Goal: Task Accomplishment & Management: Use online tool/utility

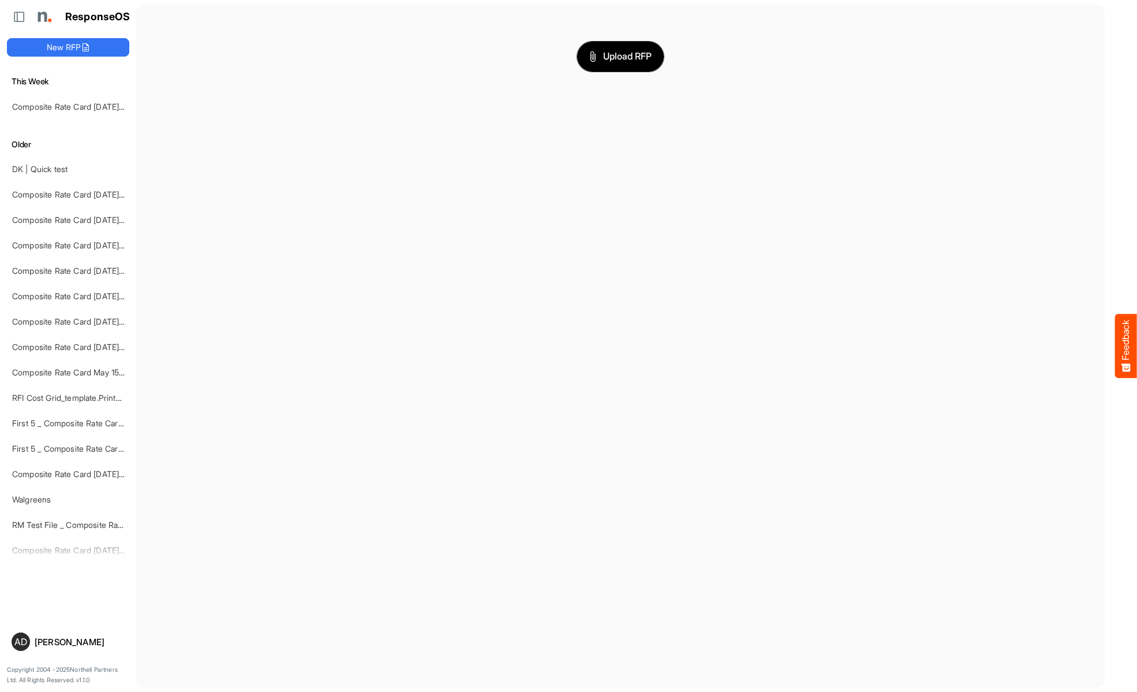
click at [621, 56] on span "Upload RFP" at bounding box center [620, 56] width 62 height 15
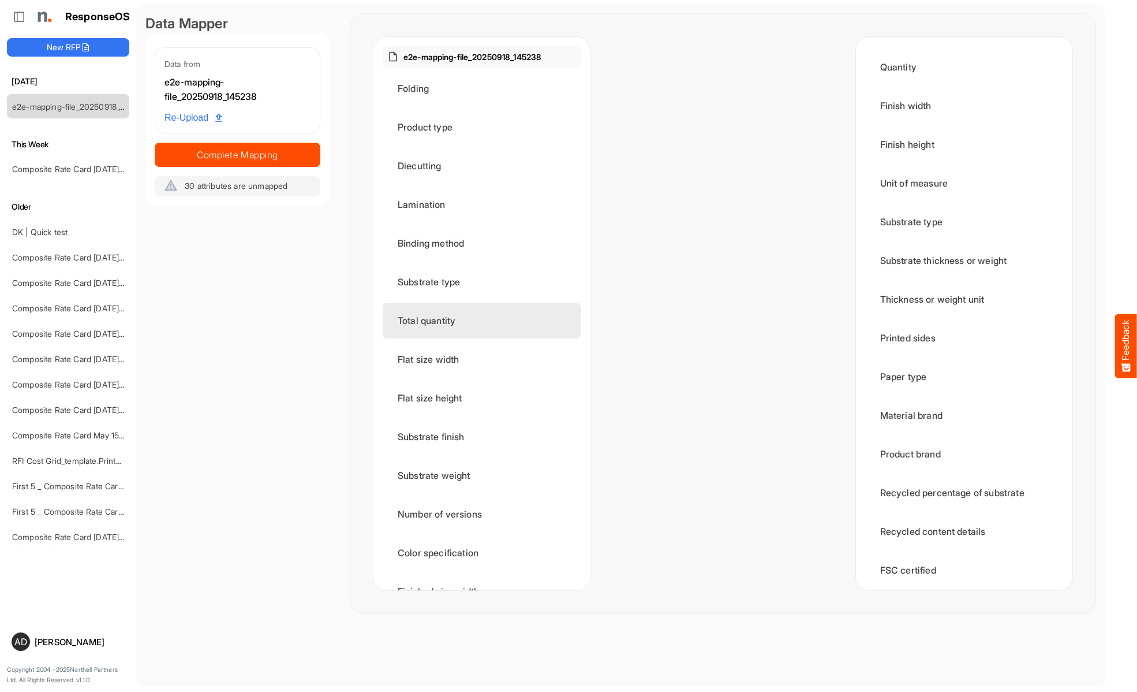
click at [485, 127] on div "Product type" at bounding box center [482, 127] width 198 height 36
click at [485, 166] on div "Diecutting" at bounding box center [482, 166] width 198 height 36
click at [485, 204] on div "Lamination" at bounding box center [482, 204] width 198 height 36
click at [485, 243] on div "Binding method" at bounding box center [482, 243] width 198 height 36
click at [485, 282] on div "Substrate type" at bounding box center [482, 282] width 198 height 36
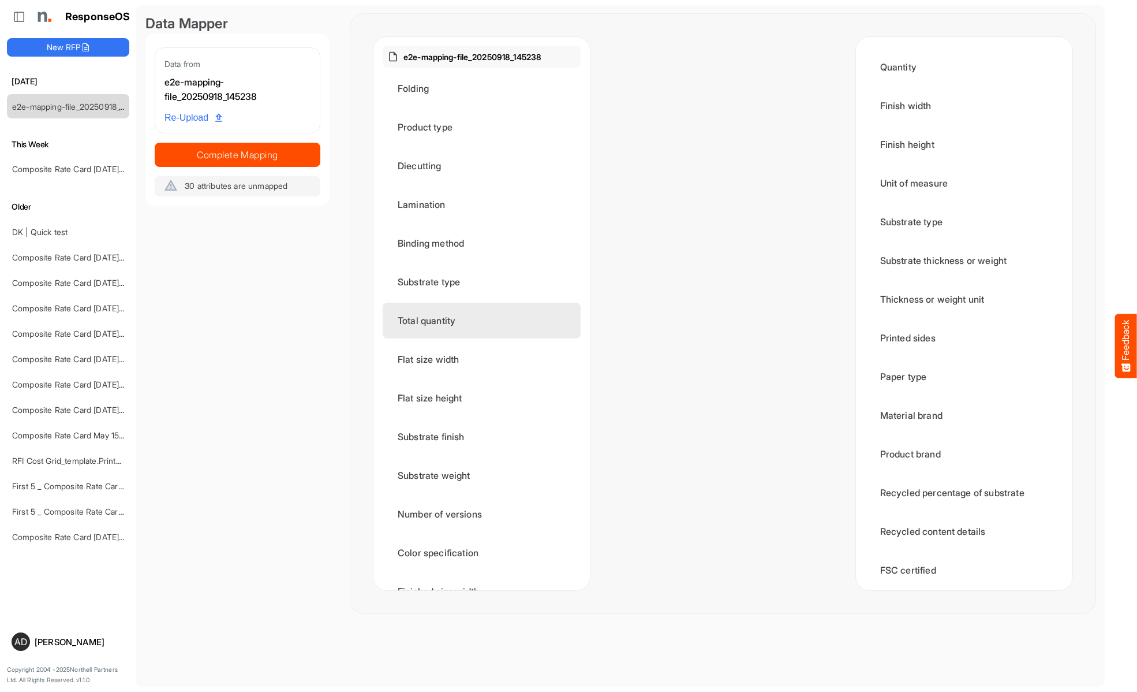
click at [485, 320] on div "Total quantity" at bounding box center [482, 321] width 198 height 36
click at [485, 359] on div "Flat size width" at bounding box center [482, 359] width 198 height 36
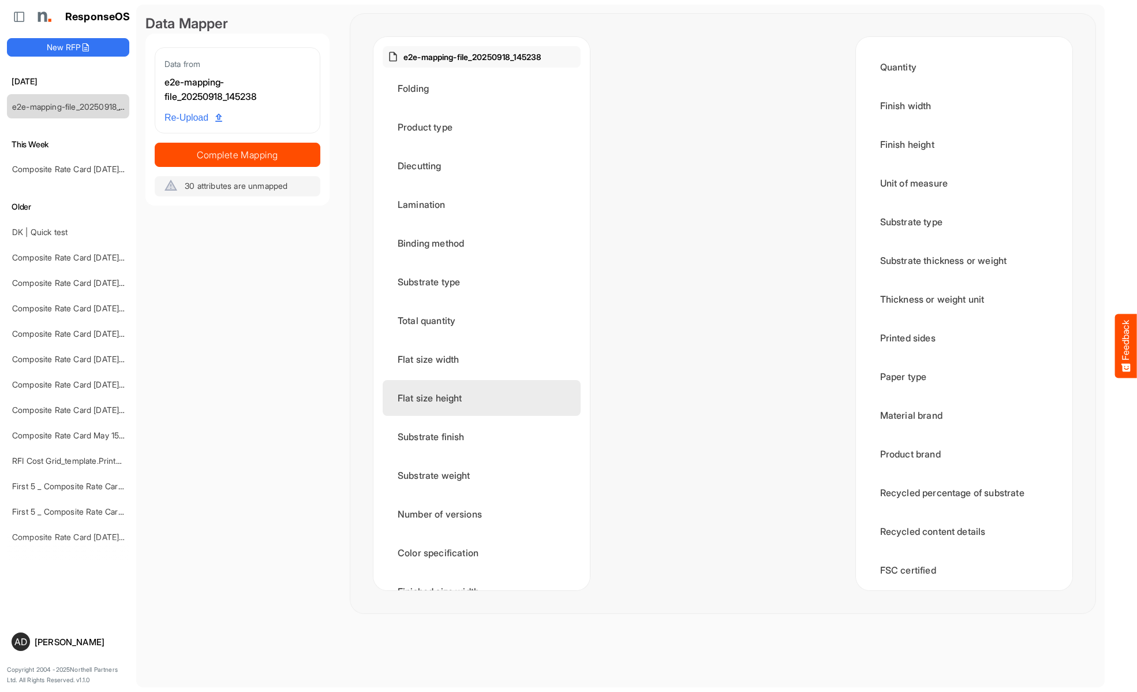
click at [485, 398] on div "Flat size height" at bounding box center [482, 398] width 198 height 36
click at [485, 436] on div "Substrate finish" at bounding box center [482, 437] width 198 height 36
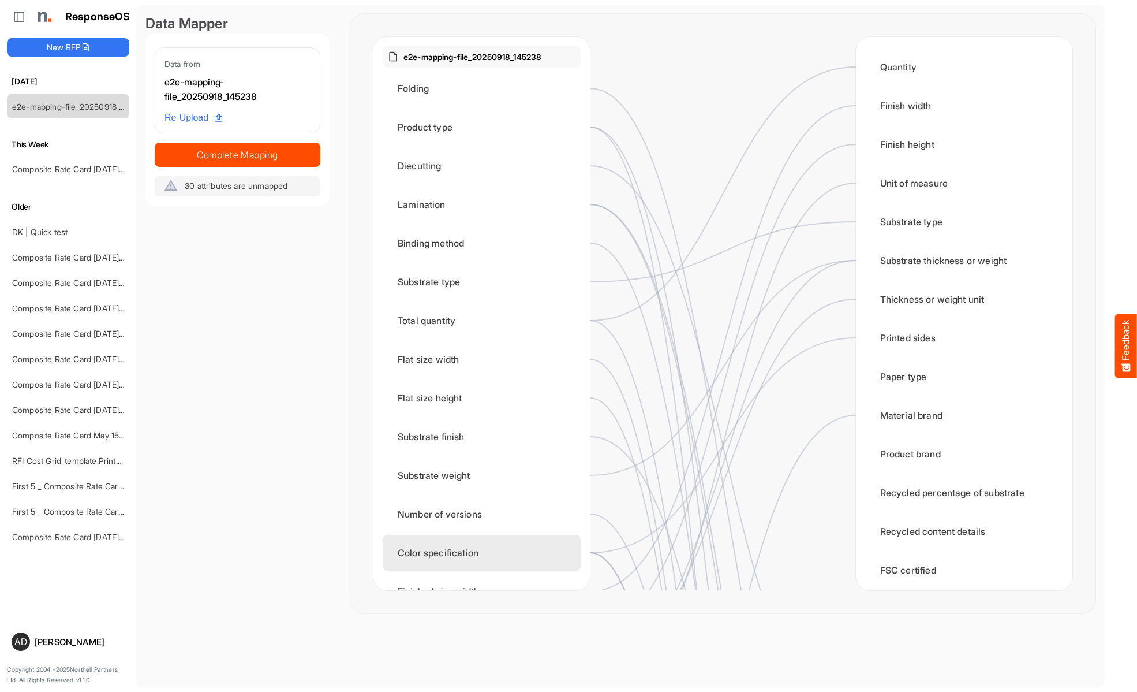
click at [485, 475] on div "Substrate weight" at bounding box center [482, 475] width 198 height 36
click at [485, 514] on div "Number of versions" at bounding box center [482, 514] width 198 height 36
click at [485, 552] on div "Color specification" at bounding box center [482, 553] width 198 height 36
click at [485, 573] on div "Finished size width" at bounding box center [482, 591] width 198 height 36
click at [485, 612] on div "Finished size height" at bounding box center [482, 630] width 198 height 36
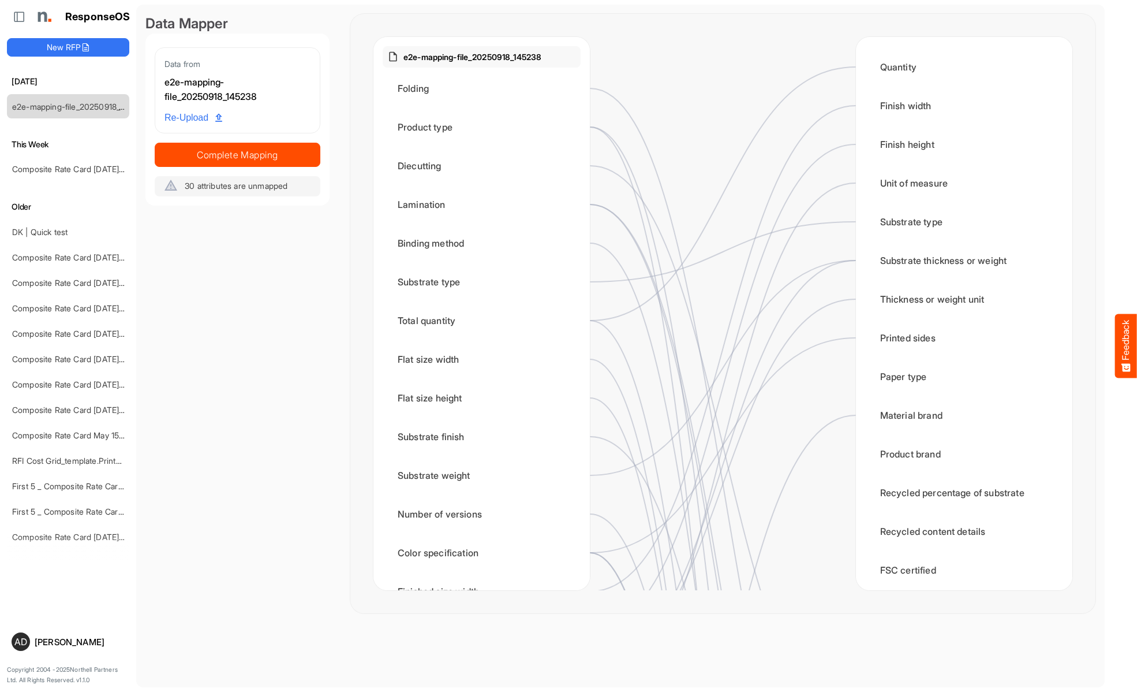
scroll to position [316, 0]
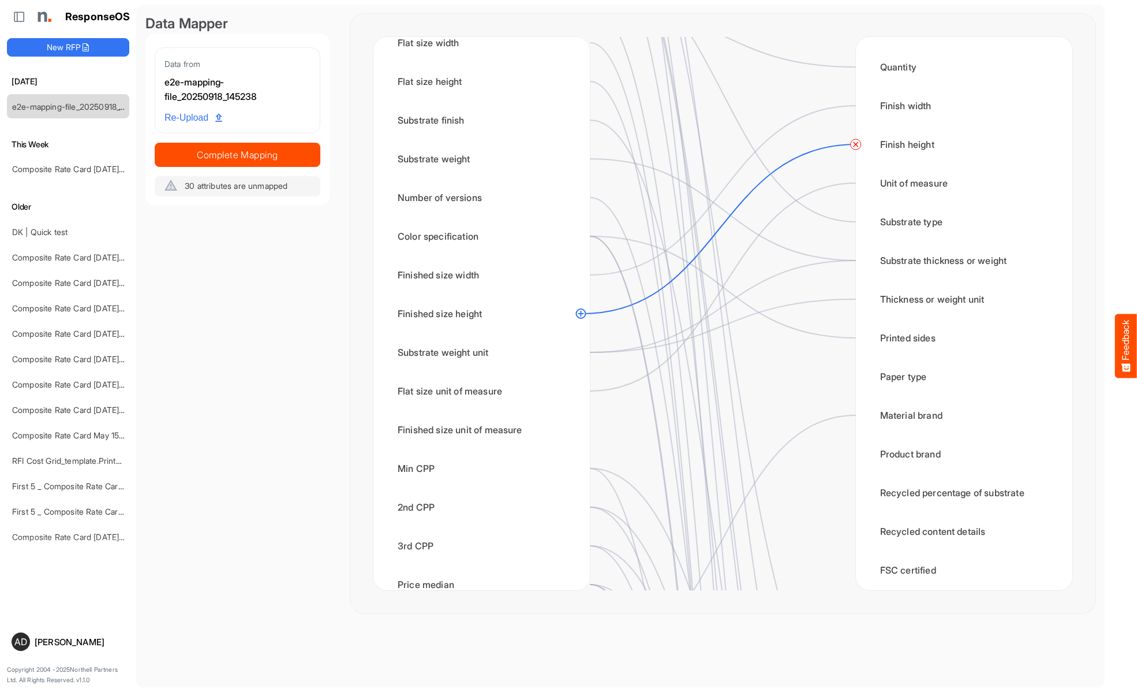
click at [856, 144] on circle at bounding box center [856, 144] width 14 height 14
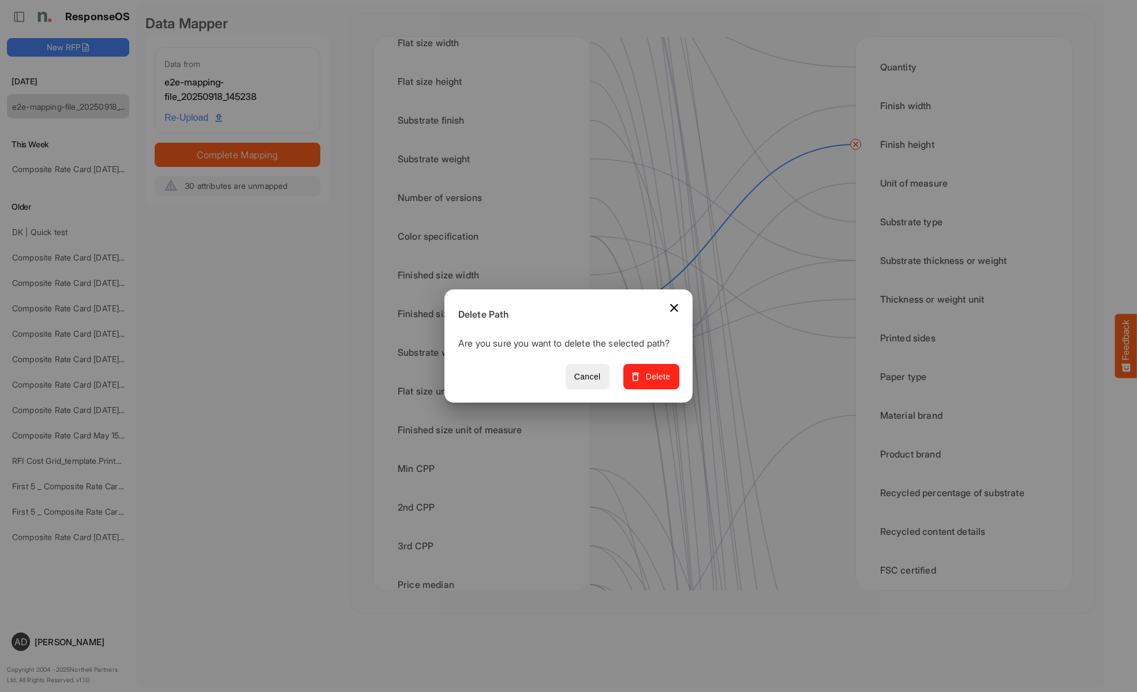
click at [655, 383] on span "Delete" at bounding box center [651, 376] width 39 height 14
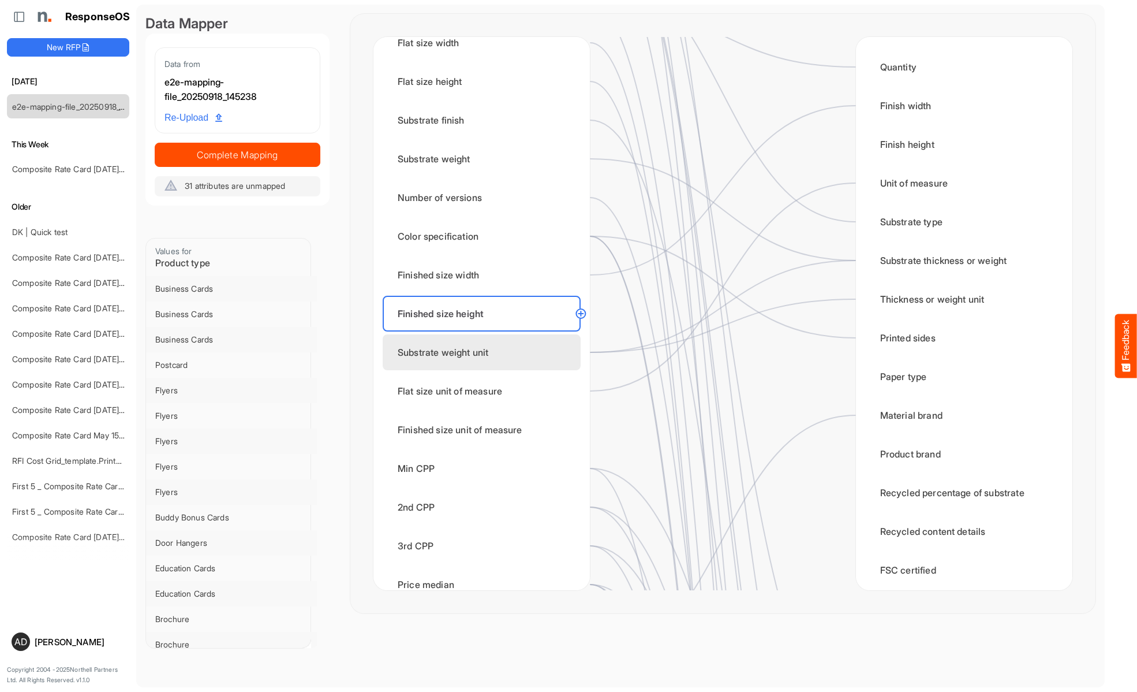
click at [485, 352] on div "Substrate weight unit" at bounding box center [482, 352] width 198 height 36
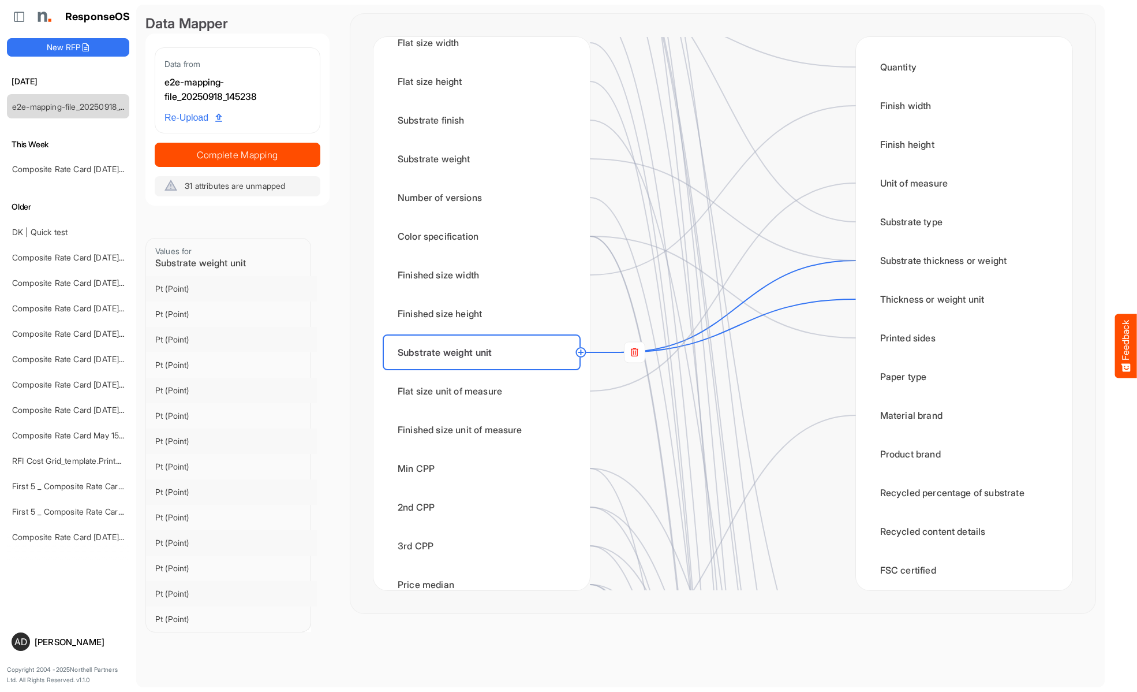
click at [634, 352] on rect at bounding box center [634, 352] width 21 height 21
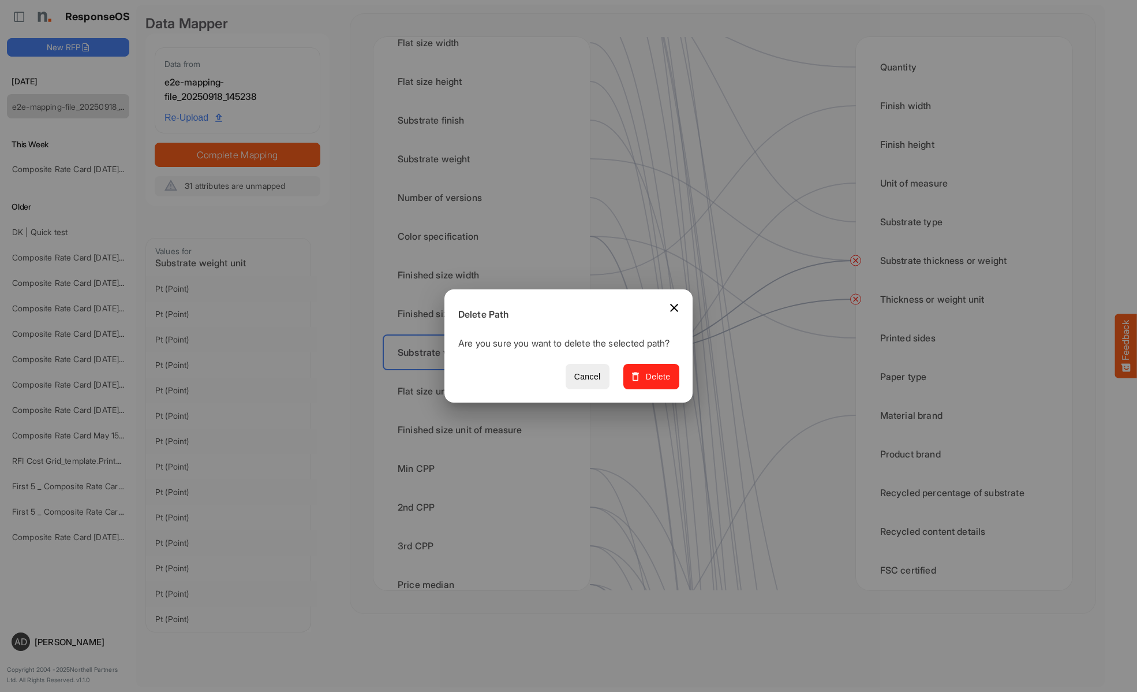
click at [655, 383] on span "Delete" at bounding box center [651, 376] width 39 height 14
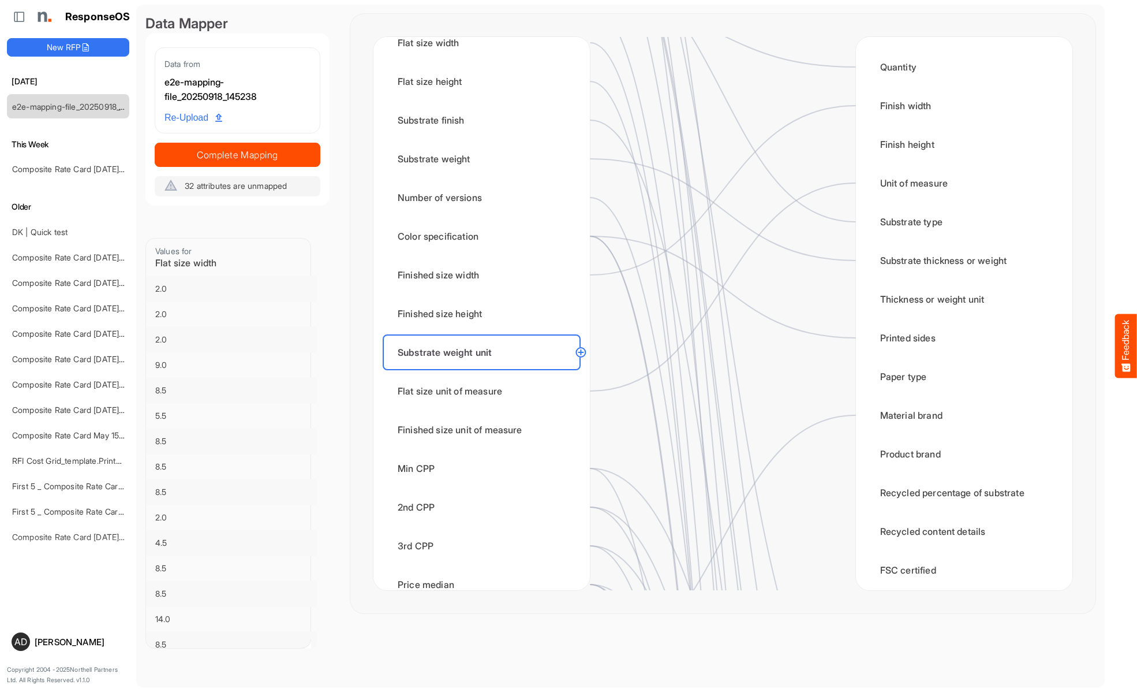
click at [485, 391] on div "Flat size unit of measure" at bounding box center [482, 391] width 198 height 36
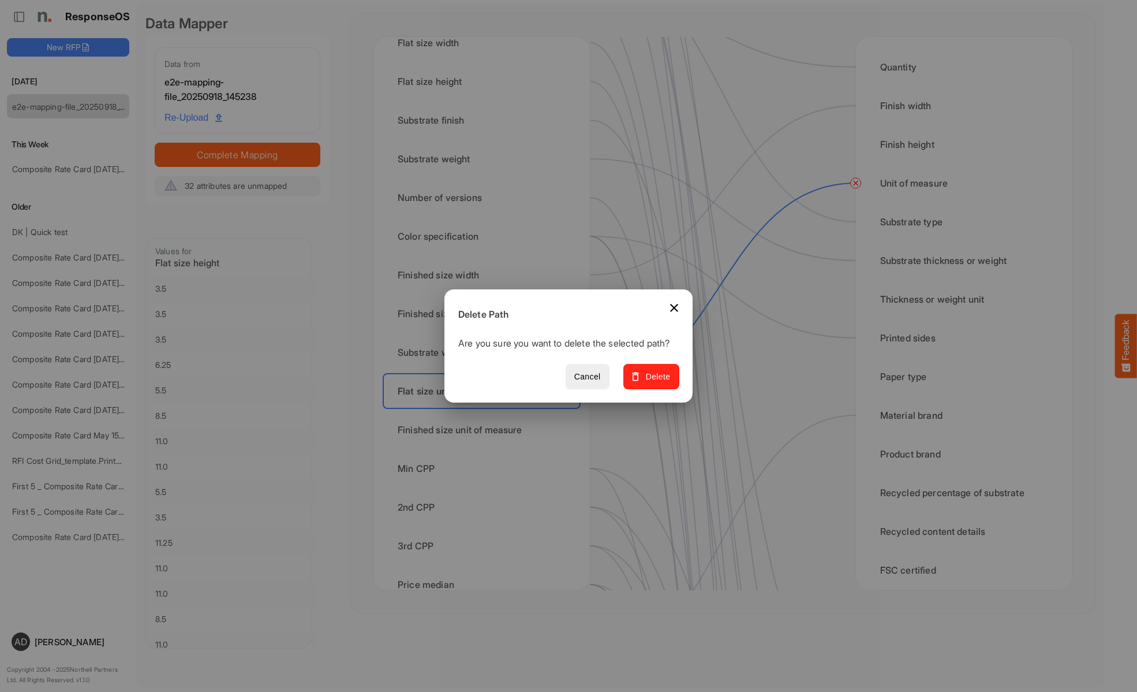
click at [655, 383] on span "Delete" at bounding box center [651, 376] width 39 height 14
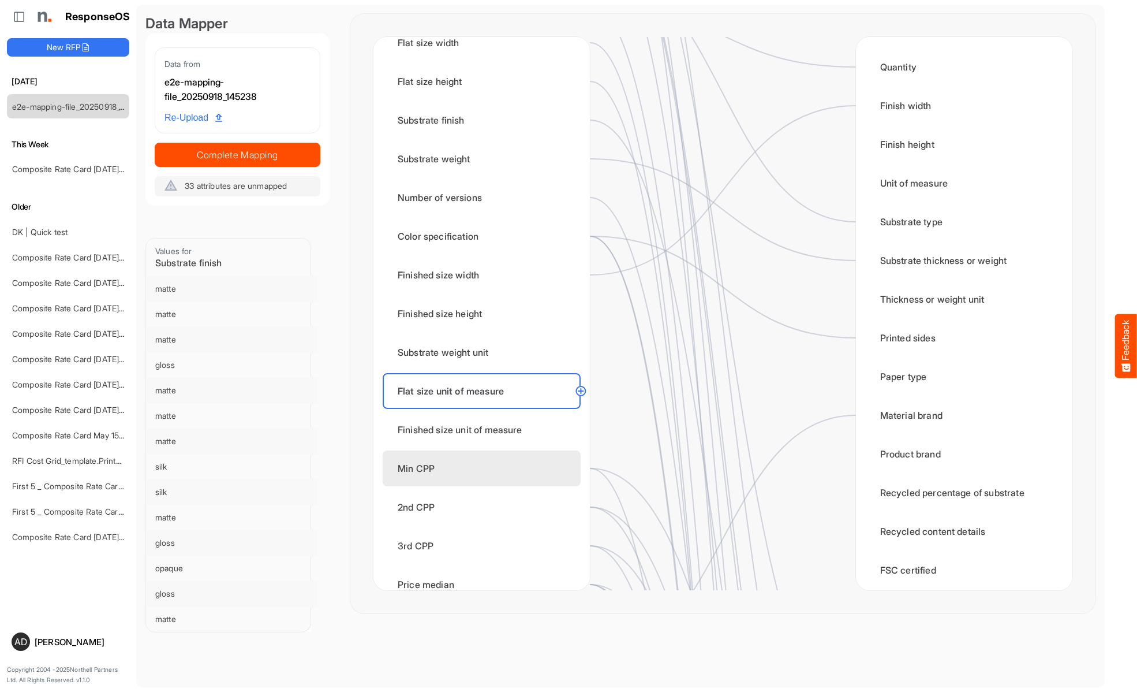
click at [485, 430] on div "Finished size unit of measure" at bounding box center [482, 430] width 198 height 36
click at [485, 468] on div "Min CPP" at bounding box center [482, 468] width 198 height 36
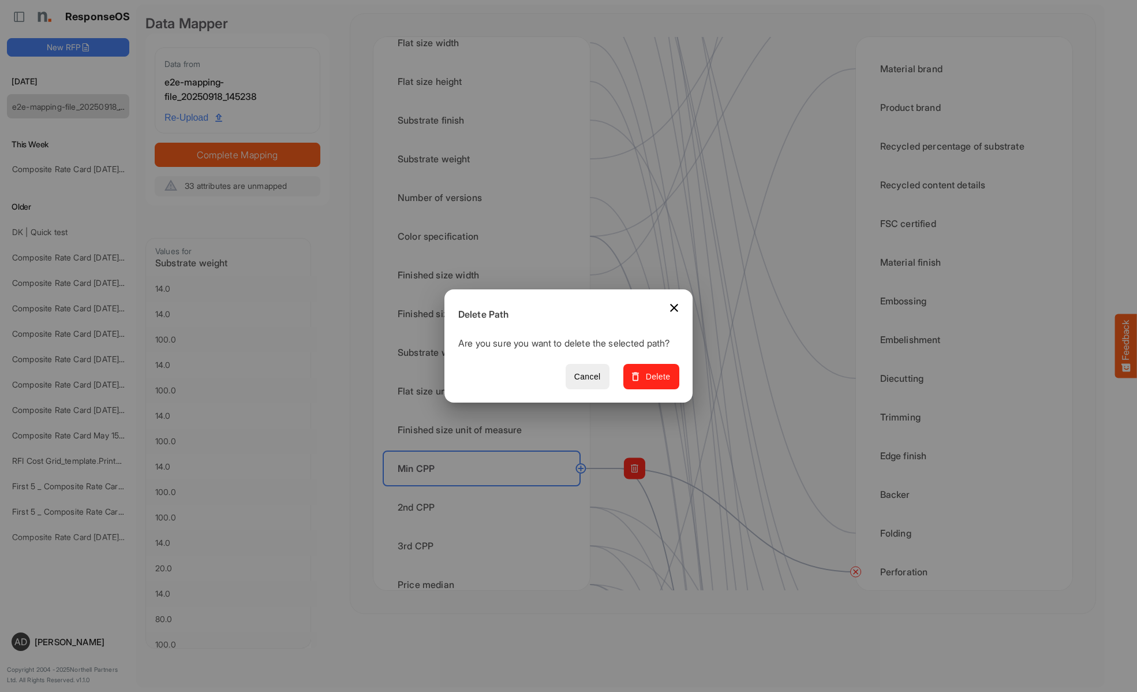
click at [655, 383] on span "Delete" at bounding box center [651, 376] width 39 height 14
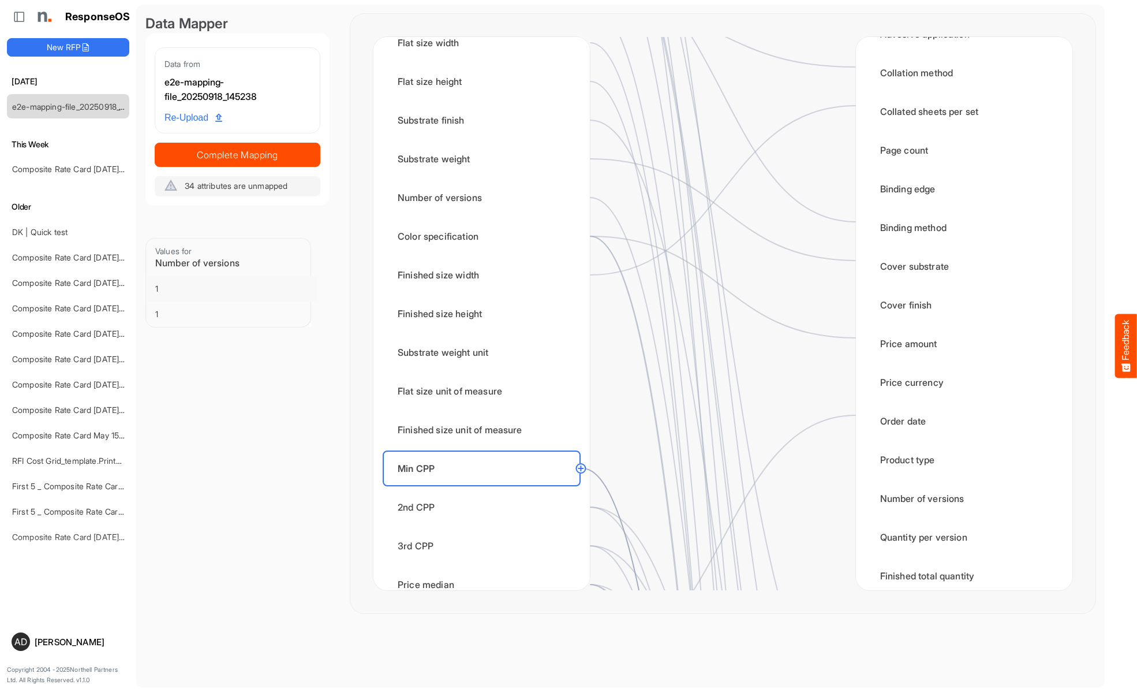
scroll to position [1847, 0]
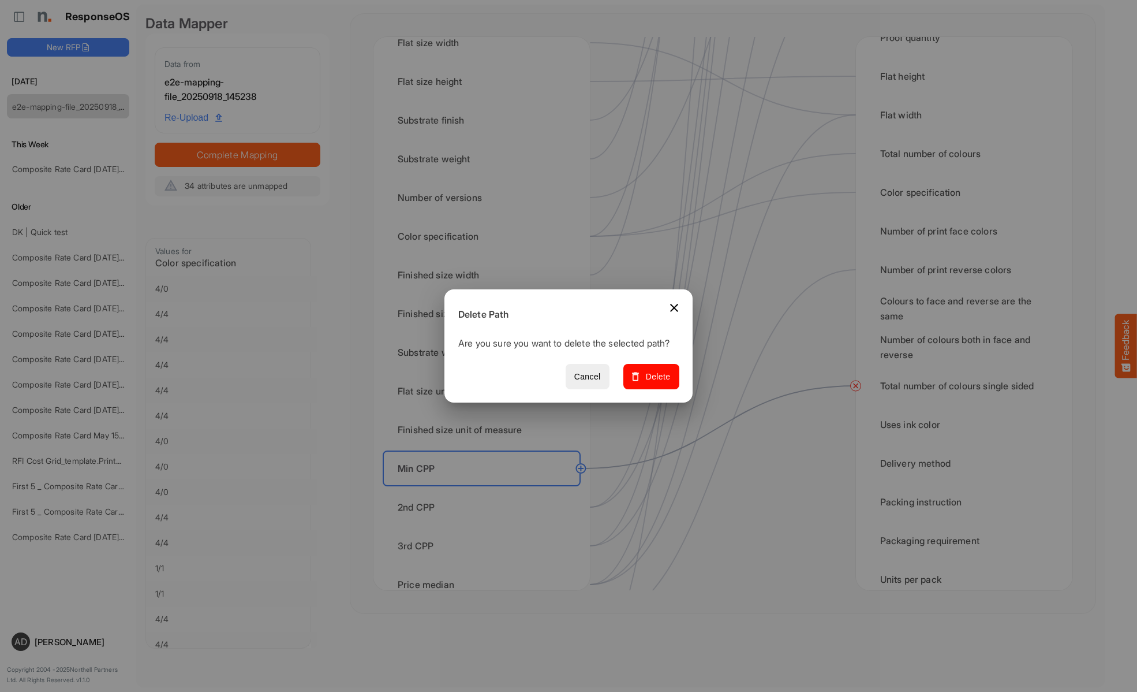
click at [655, 383] on span "Delete" at bounding box center [651, 376] width 39 height 14
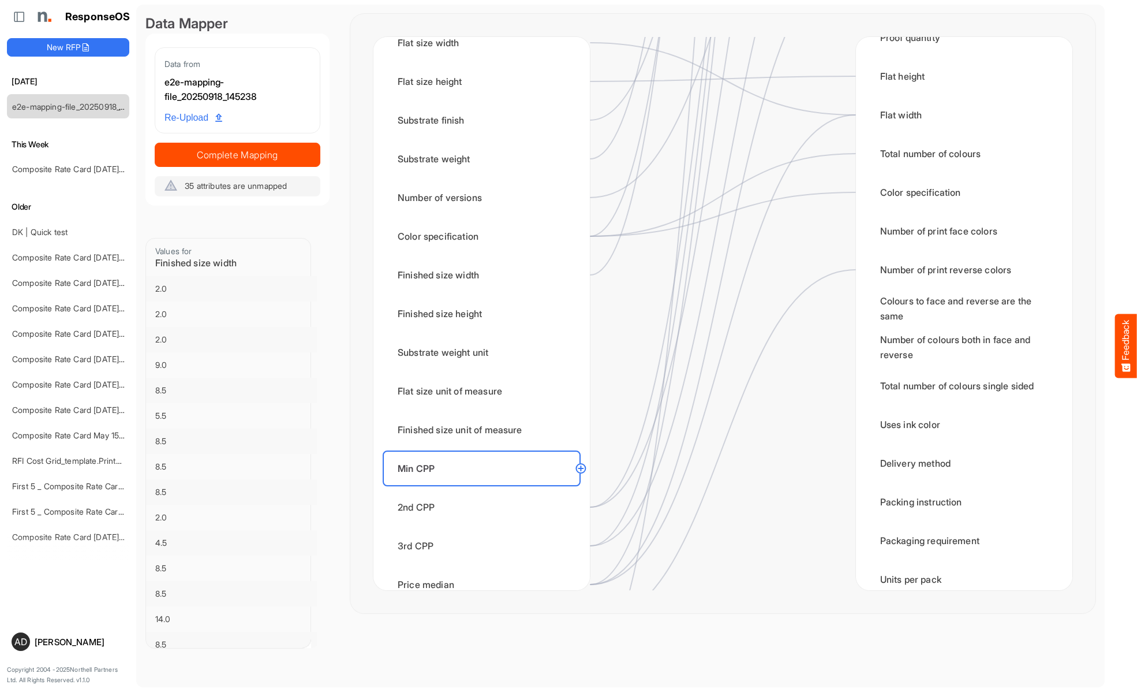
click at [485, 507] on div "2nd CPP" at bounding box center [482, 507] width 198 height 36
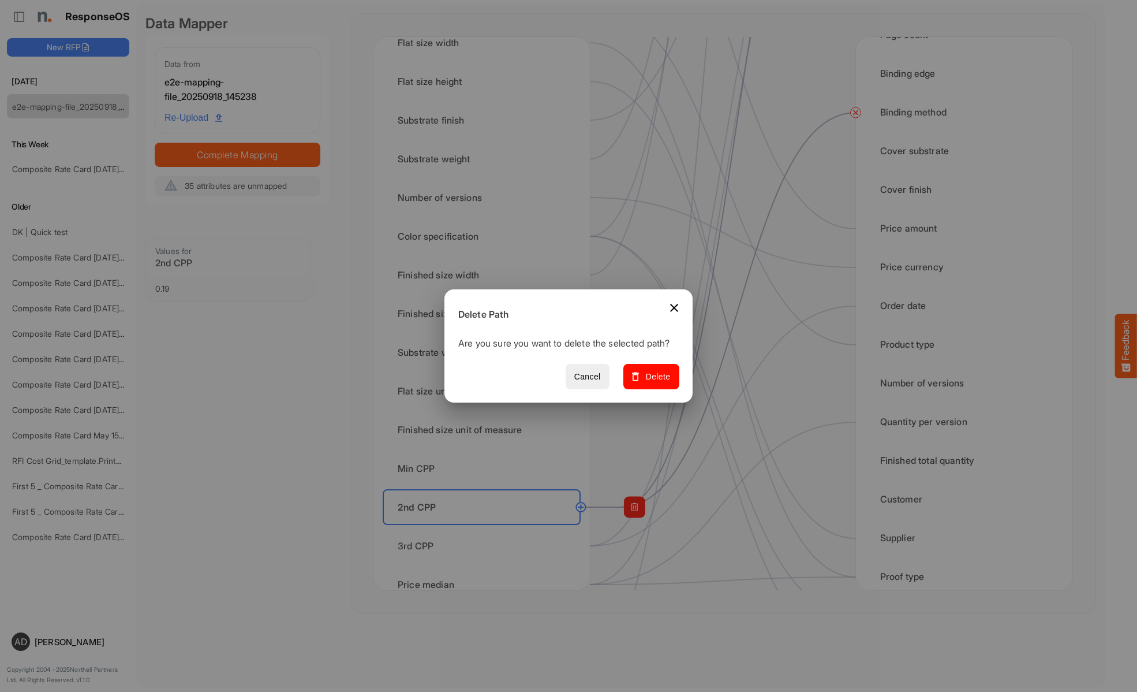
scroll to position [1386, 0]
click at [655, 383] on span "Delete" at bounding box center [651, 376] width 39 height 14
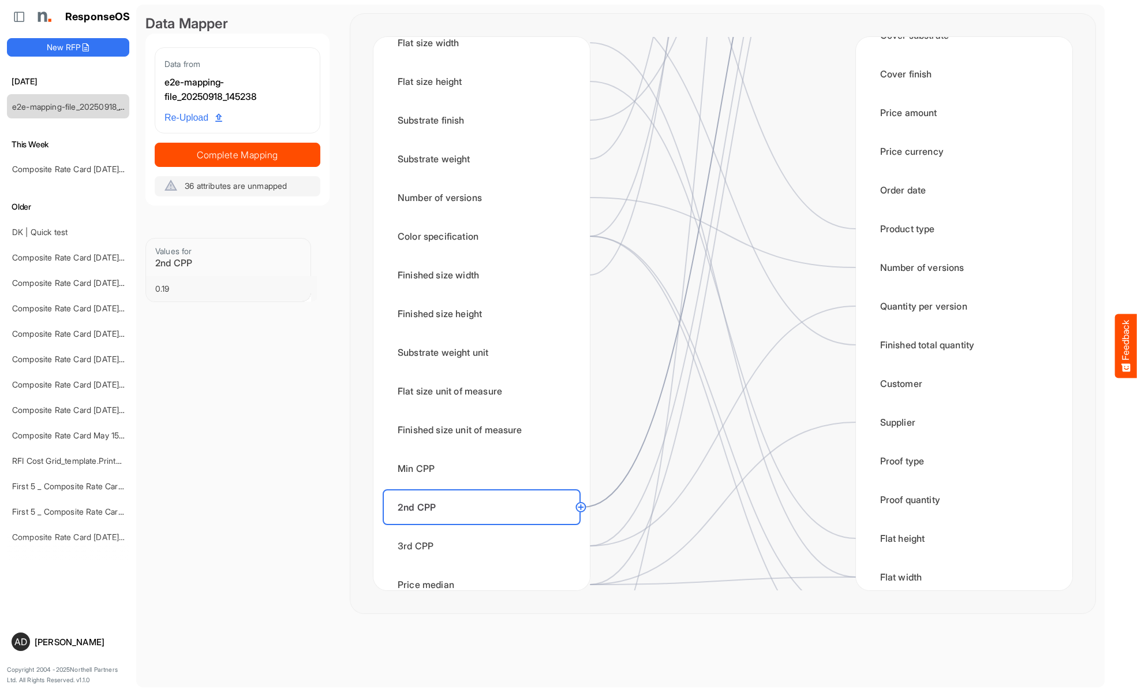
scroll to position [0, 0]
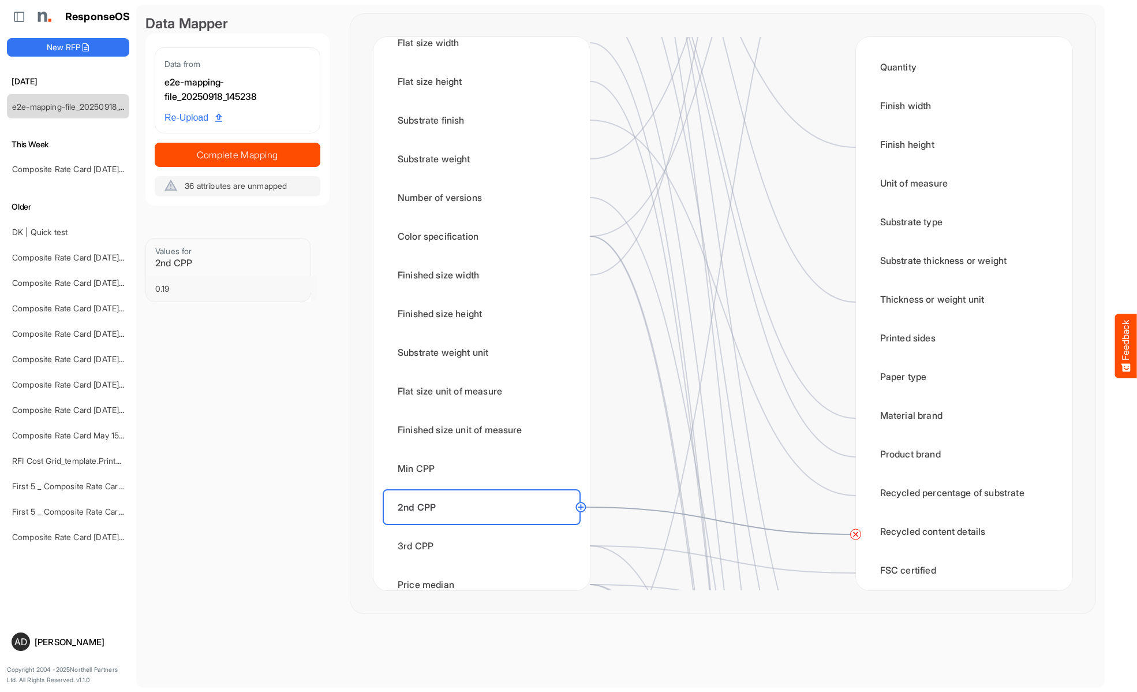
click at [856, 534] on circle at bounding box center [856, 534] width 14 height 14
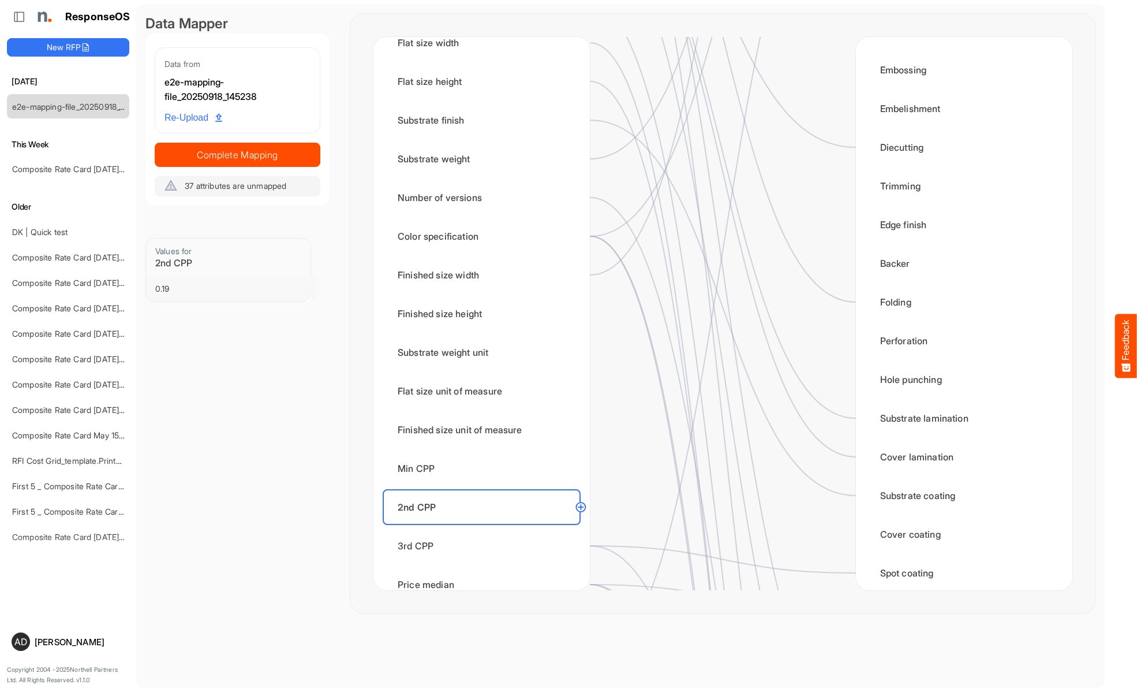
click at [485, 546] on div "3rd CPP" at bounding box center [482, 546] width 198 height 36
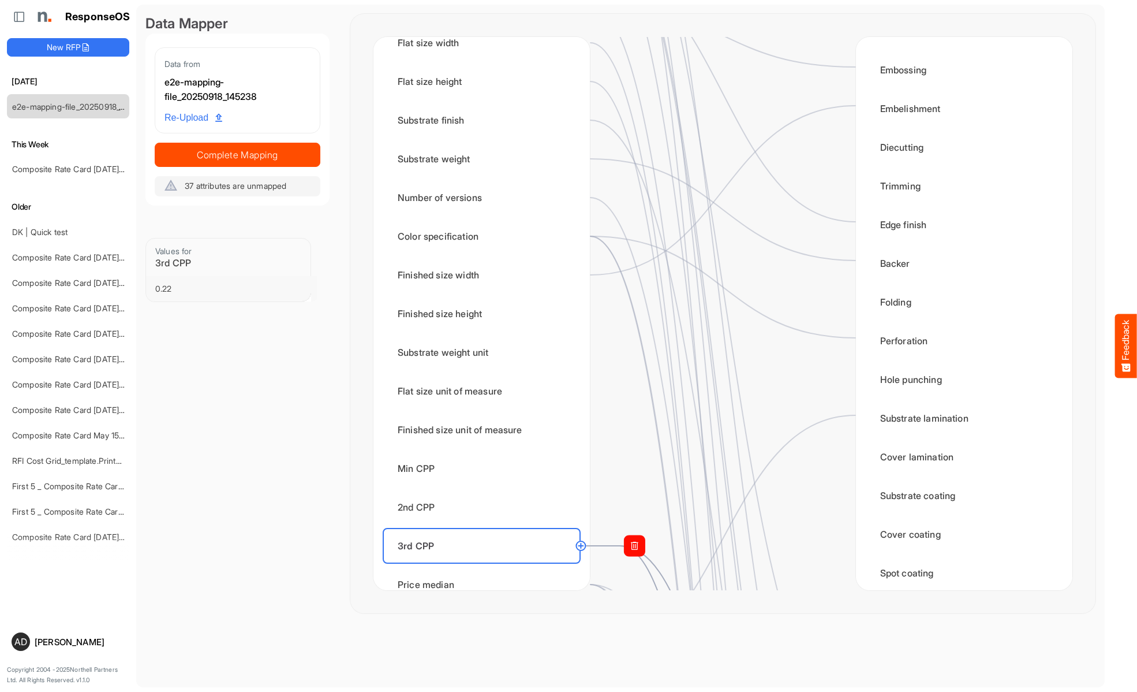
scroll to position [0, 0]
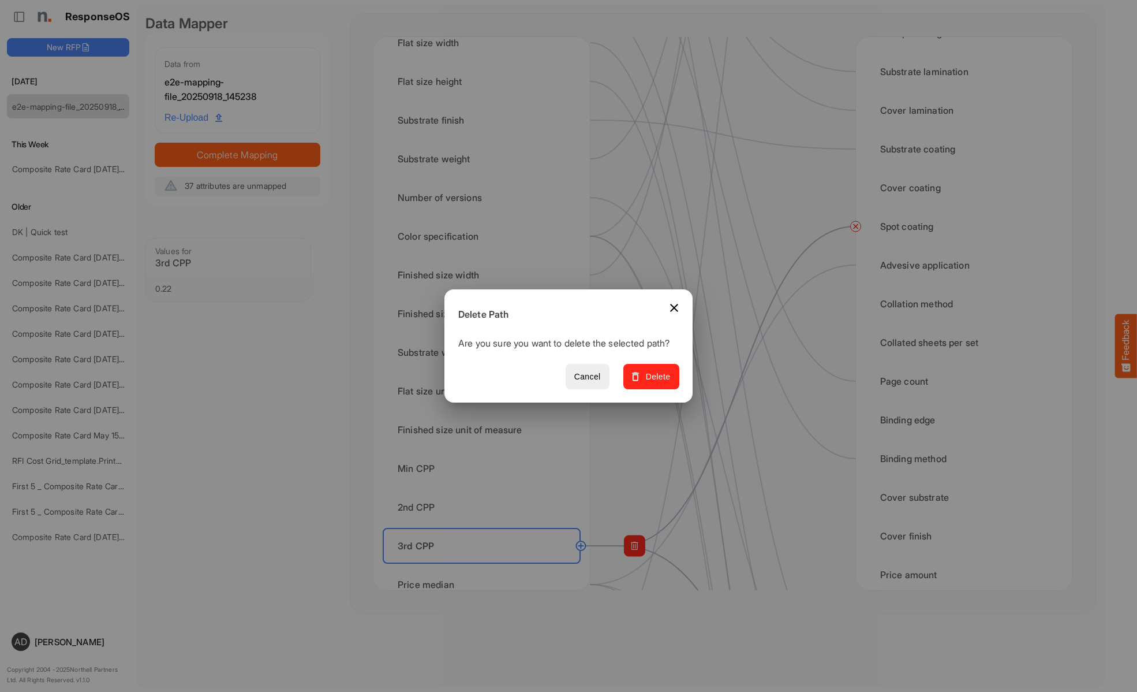
click at [655, 383] on span "Delete" at bounding box center [651, 376] width 39 height 14
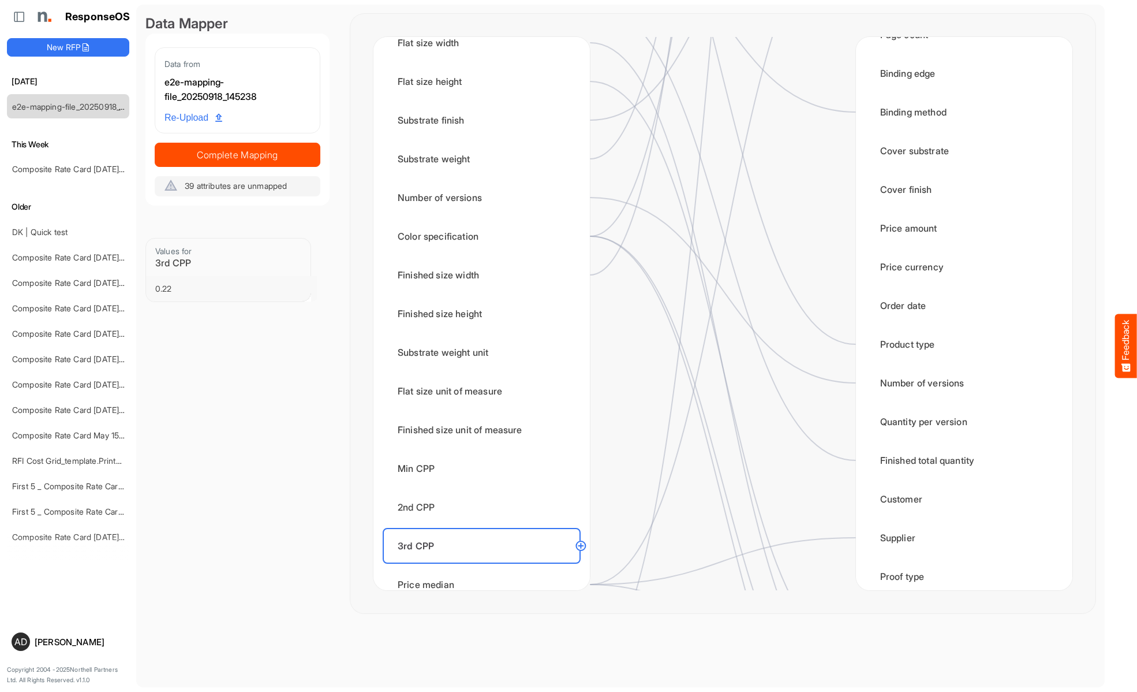
click at [485, 572] on div "Price median" at bounding box center [482, 584] width 198 height 36
